Goal: Task Accomplishment & Management: Manage account settings

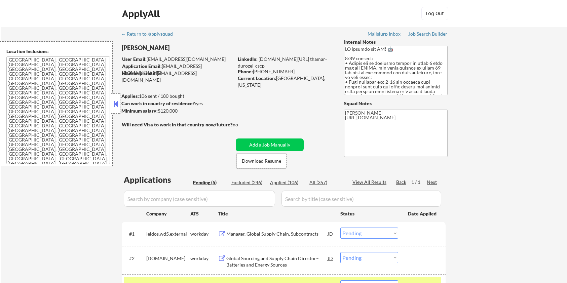
select select ""pending""
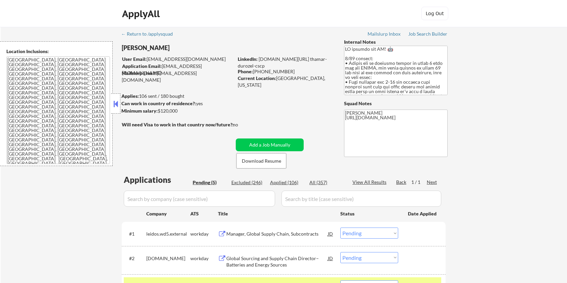
scroll to position [45, 0]
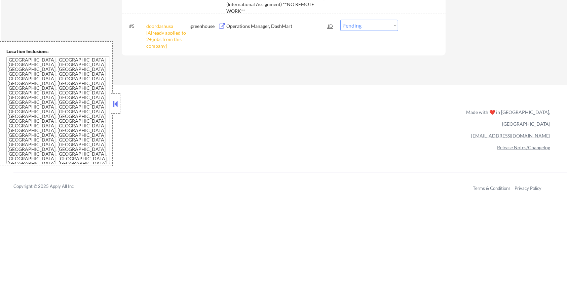
click at [254, 242] on div "← Return to /applysquad Mailslurp Inbox Job Search Builder Thamar Durozel User …" at bounding box center [283, 52] width 567 height 756
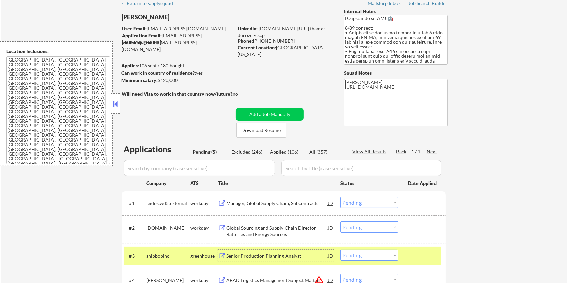
scroll to position [29, 0]
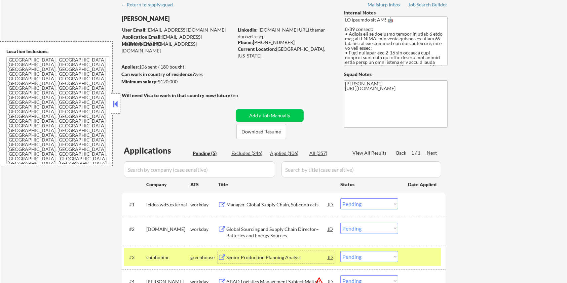
click at [256, 253] on div "Senior Production Planning Analyst" at bounding box center [277, 257] width 102 height 12
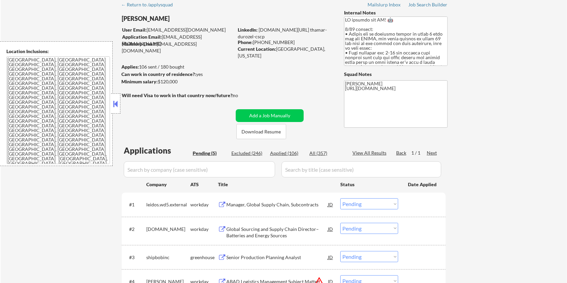
drag, startPoint x: 182, startPoint y: 81, endPoint x: 158, endPoint y: 81, distance: 23.9
click at [158, 81] on div "Minimum salary: $120,000" at bounding box center [177, 81] width 112 height 7
copy div "$120,000"
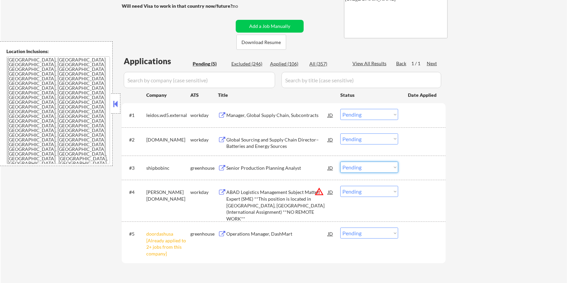
click at [371, 167] on select "Choose an option... Pending Applied Excluded (Questions) Excluded (Expired) Exc…" at bounding box center [369, 167] width 58 height 11
click at [340, 162] on select "Choose an option... Pending Applied Excluded (Questions) Excluded (Expired) Exc…" at bounding box center [369, 167] width 58 height 11
select select ""pending""
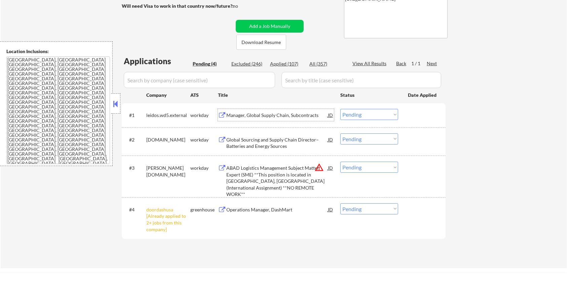
click at [268, 114] on div "Manager, Global Supply Chain, Subcontracts" at bounding box center [277, 115] width 102 height 7
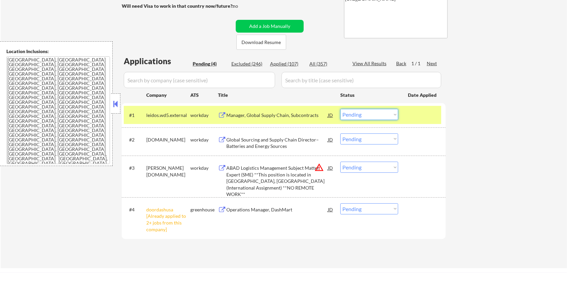
click at [390, 113] on select "Choose an option... Pending Applied Excluded (Questions) Excluded (Expired) Exc…" at bounding box center [369, 114] width 58 height 11
click at [340, 109] on select "Choose an option... Pending Applied Excluded (Questions) Excluded (Expired) Exc…" at bounding box center [369, 114] width 58 height 11
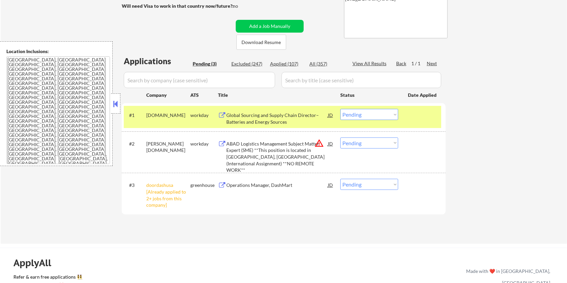
click at [267, 117] on div "Global Sourcing and Supply Chain Director– Batteries and Energy Sources" at bounding box center [277, 118] width 102 height 13
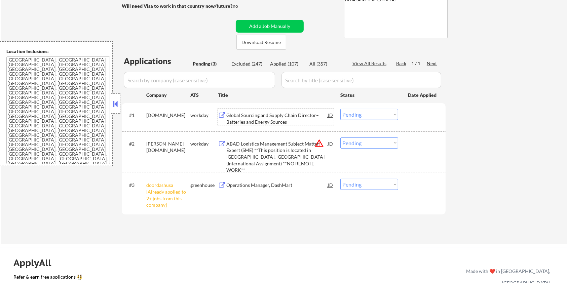
click at [383, 112] on select "Choose an option... Pending Applied Excluded (Questions) Excluded (Expired) Exc…" at bounding box center [369, 114] width 58 height 11
click at [340, 109] on select "Choose an option... Pending Applied Excluded (Questions) Excluded (Expired) Exc…" at bounding box center [369, 114] width 58 height 11
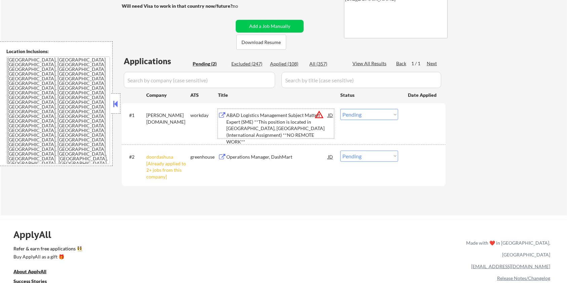
click at [249, 124] on div "ABAD Logistics Management Subject Matter Expert (SME) **This position is locate…" at bounding box center [277, 128] width 102 height 33
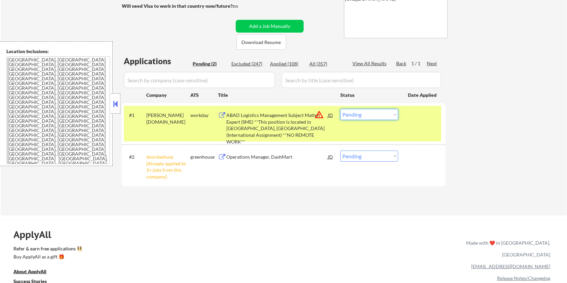
click at [366, 113] on select "Choose an option... Pending Applied Excluded (Questions) Excluded (Expired) Exc…" at bounding box center [369, 114] width 58 height 11
click at [340, 109] on select "Choose an option... Pending Applied Excluded (Questions) Excluded (Expired) Exc…" at bounding box center [369, 114] width 58 height 11
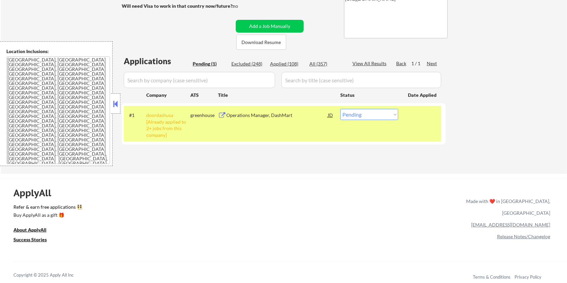
click at [253, 115] on div "Operations Manager, DashMart" at bounding box center [277, 115] width 102 height 7
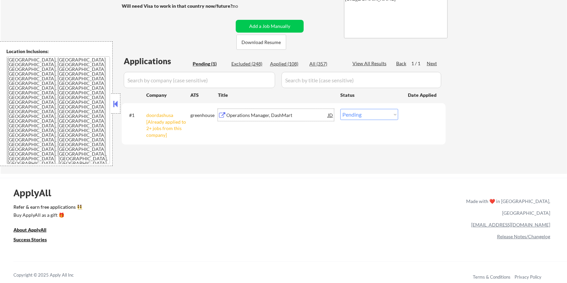
click at [363, 115] on select "Choose an option... Pending Applied Excluded (Questions) Excluded (Expired) Exc…" at bounding box center [369, 114] width 58 height 11
select select ""applied""
click at [340, 109] on select "Choose an option... Pending Applied Excluded (Questions) Excluded (Expired) Exc…" at bounding box center [369, 114] width 58 height 11
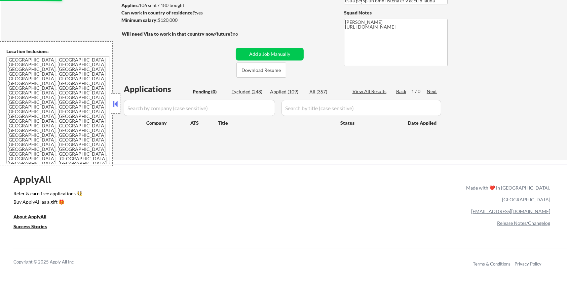
scroll to position [74, 0]
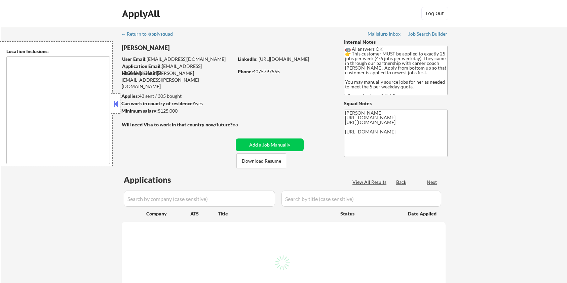
type textarea "[GEOGRAPHIC_DATA], [GEOGRAPHIC_DATA] [GEOGRAPHIC_DATA], [GEOGRAPHIC_DATA] [GEOG…"
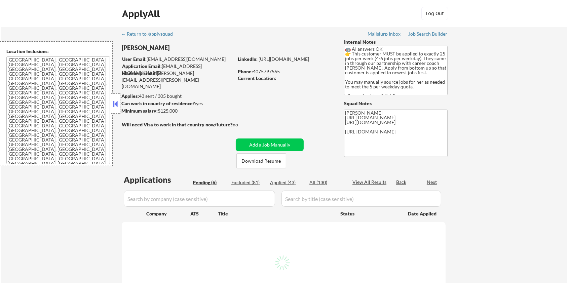
select select ""pending""
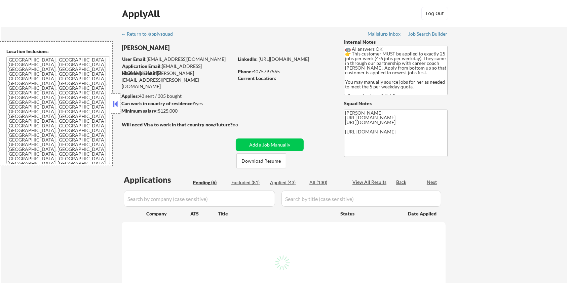
select select ""pending""
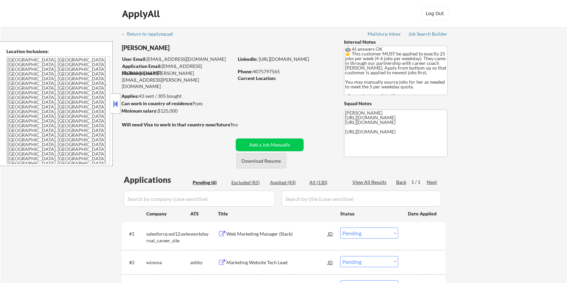
click at [272, 161] on button "Download Resume" at bounding box center [261, 160] width 50 height 15
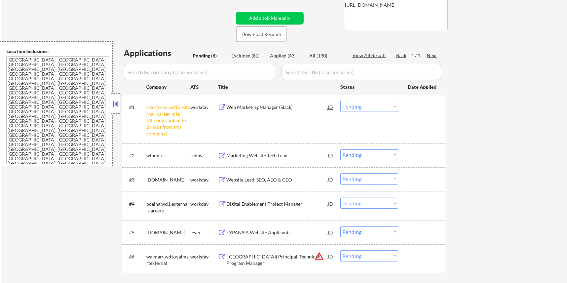
scroll to position [179, 0]
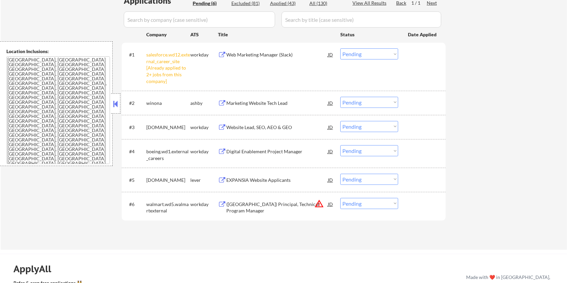
click at [254, 101] on div "Marketing Website Tech Lead" at bounding box center [277, 103] width 102 height 7
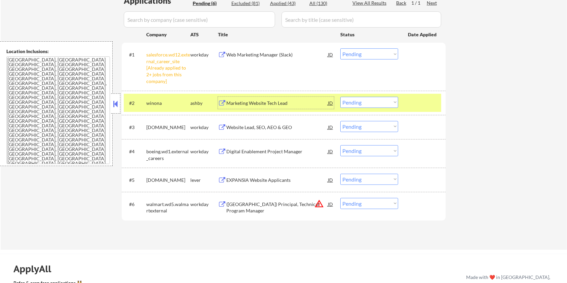
click at [372, 100] on select "Choose an option... Pending Applied Excluded (Questions) Excluded (Expired) Exc…" at bounding box center [369, 102] width 58 height 11
click at [340, 97] on select "Choose an option... Pending Applied Excluded (Questions) Excluded (Expired) Exc…" at bounding box center [369, 102] width 58 height 11
select select ""pending""
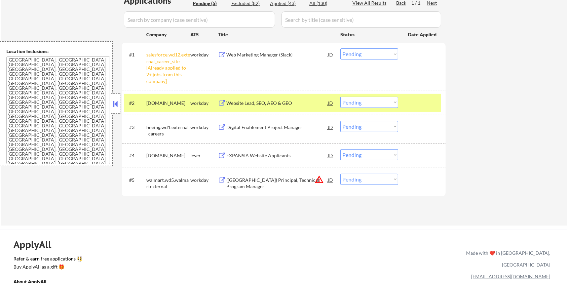
click at [244, 156] on div "EXPANSIA Website Applicants" at bounding box center [277, 155] width 102 height 7
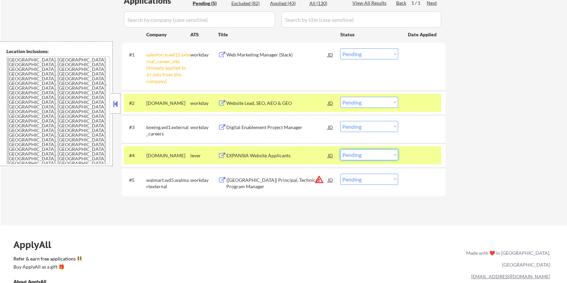
click at [385, 153] on select "Choose an option... Pending Applied Excluded (Questions) Excluded (Expired) Exc…" at bounding box center [369, 154] width 58 height 11
click at [340, 149] on select "Choose an option... Pending Applied Excluded (Questions) Excluded (Expired) Exc…" at bounding box center [369, 154] width 58 height 11
select select ""pending""
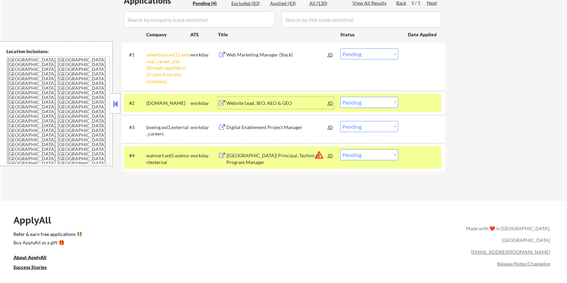
click at [256, 101] on div "Website Lead, SEO, AEO & GEO" at bounding box center [277, 103] width 102 height 7
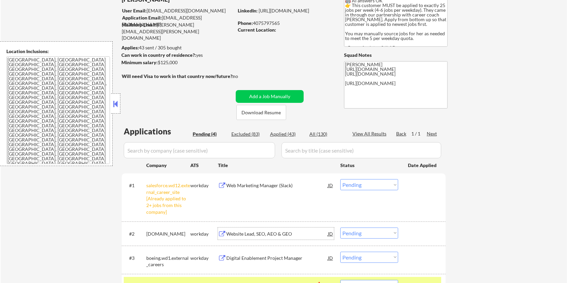
scroll to position [45, 0]
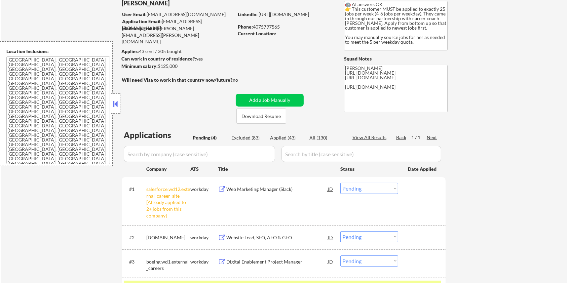
drag, startPoint x: 183, startPoint y: 67, endPoint x: 158, endPoint y: 64, distance: 25.0
click at [158, 64] on div "Minimum salary: $125,000" at bounding box center [177, 66] width 112 height 7
copy div "$125,000"
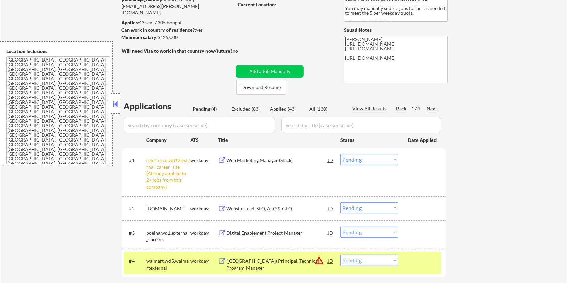
scroll to position [89, 0]
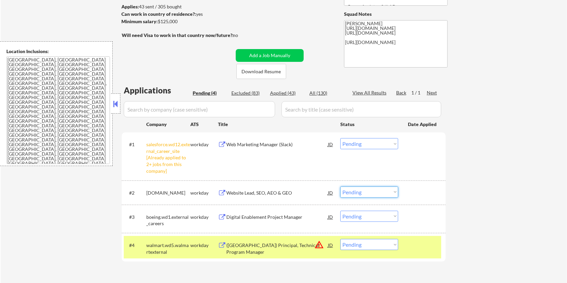
click at [372, 189] on select "Choose an option... Pending Applied Excluded (Questions) Excluded (Expired) Exc…" at bounding box center [369, 192] width 58 height 11
click at [340, 187] on select "Choose an option... Pending Applied Excluded (Questions) Excluded (Expired) Exc…" at bounding box center [369, 192] width 58 height 11
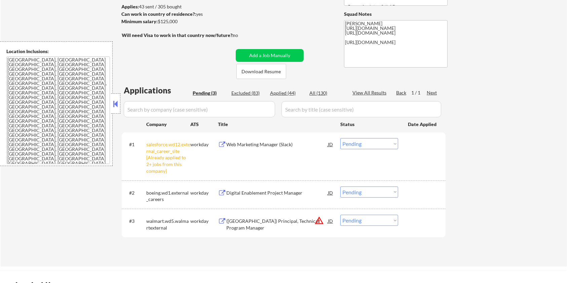
click at [266, 190] on div "Digital Enablement Project Manager" at bounding box center [277, 193] width 102 height 7
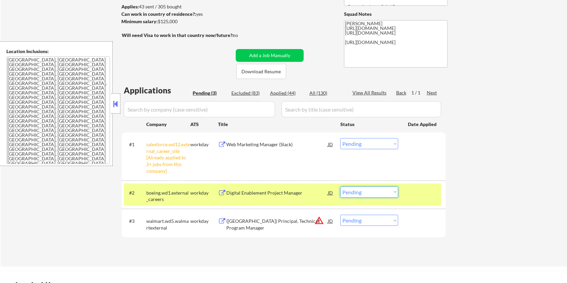
click at [388, 192] on select "Choose an option... Pending Applied Excluded (Questions) Excluded (Expired) Exc…" at bounding box center [369, 192] width 58 height 11
click at [340, 187] on select "Choose an option... Pending Applied Excluded (Questions) Excluded (Expired) Exc…" at bounding box center [369, 192] width 58 height 11
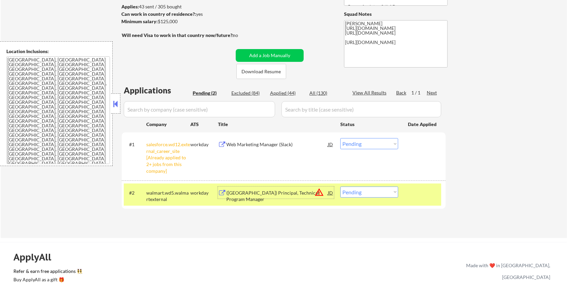
click at [240, 193] on div "([GEOGRAPHIC_DATA]) Principal, Technical Program Manager" at bounding box center [277, 196] width 102 height 13
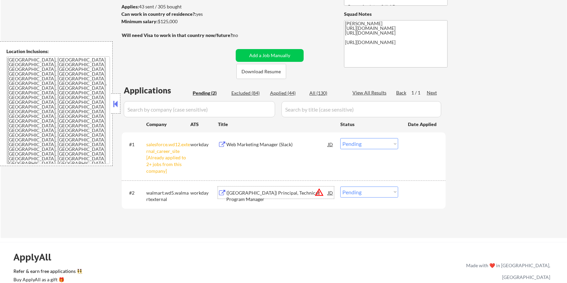
click at [375, 192] on select "Choose an option... Pending Applied Excluded (Questions) Excluded (Expired) Exc…" at bounding box center [369, 192] width 58 height 11
select select ""excluded__location_""
click at [340, 187] on select "Choose an option... Pending Applied Excluded (Questions) Excluded (Expired) Exc…" at bounding box center [369, 192] width 58 height 11
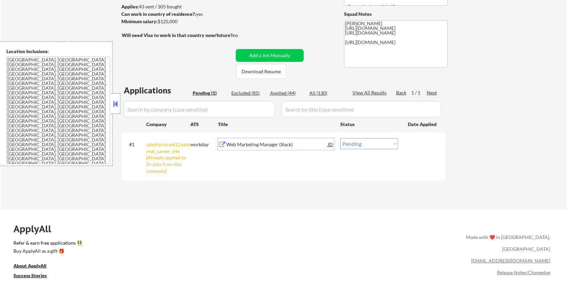
click at [249, 146] on div "Web Marketing Manager (Slack)" at bounding box center [277, 144] width 102 height 7
